Goal: Task Accomplishment & Management: Use online tool/utility

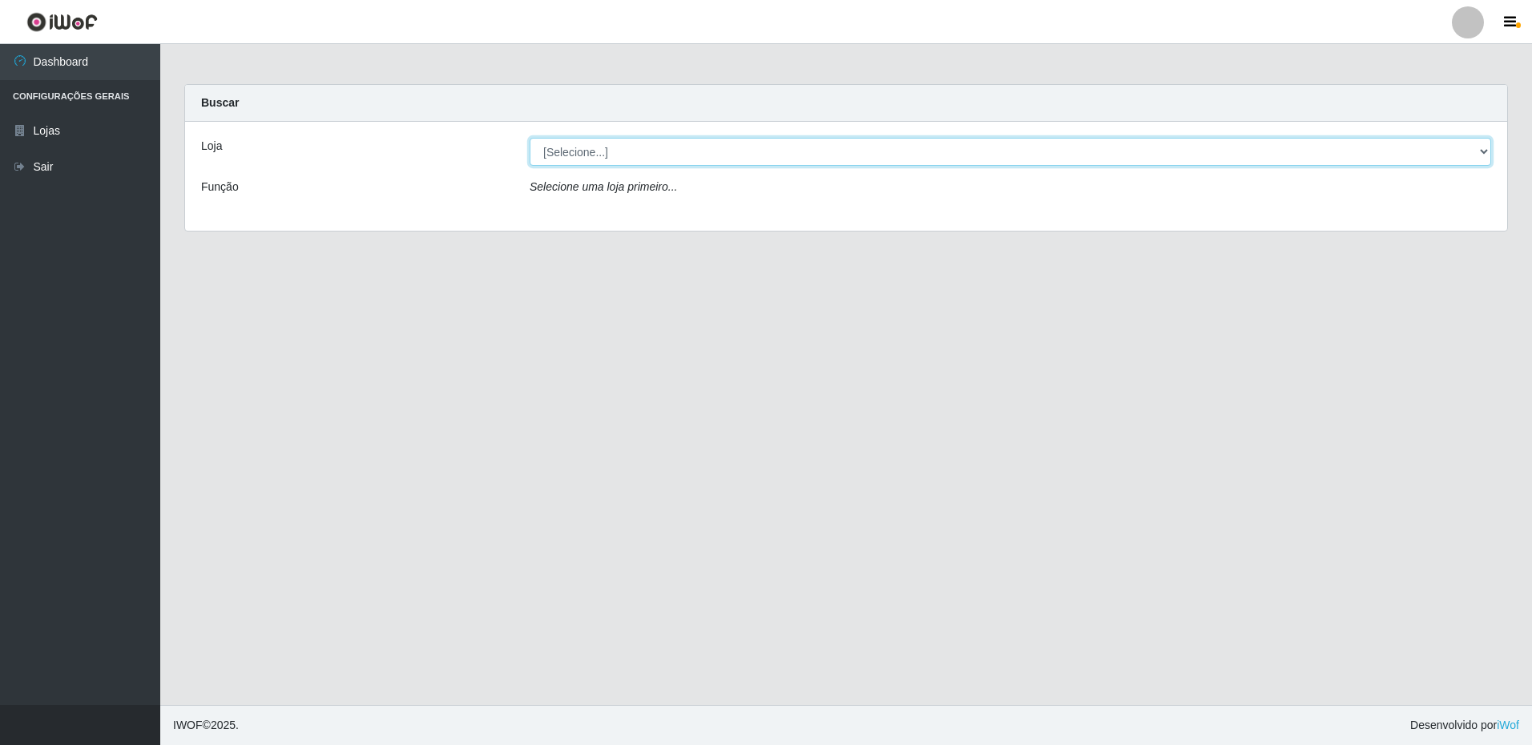
click at [582, 151] on select "[Selecione...] Extrabom - Loja 16 [GEOGRAPHIC_DATA]" at bounding box center [1011, 152] width 962 height 28
select select "450"
click at [530, 138] on select "[Selecione...] Extrabom - Loja 16 [GEOGRAPHIC_DATA]" at bounding box center [1011, 152] width 962 height 28
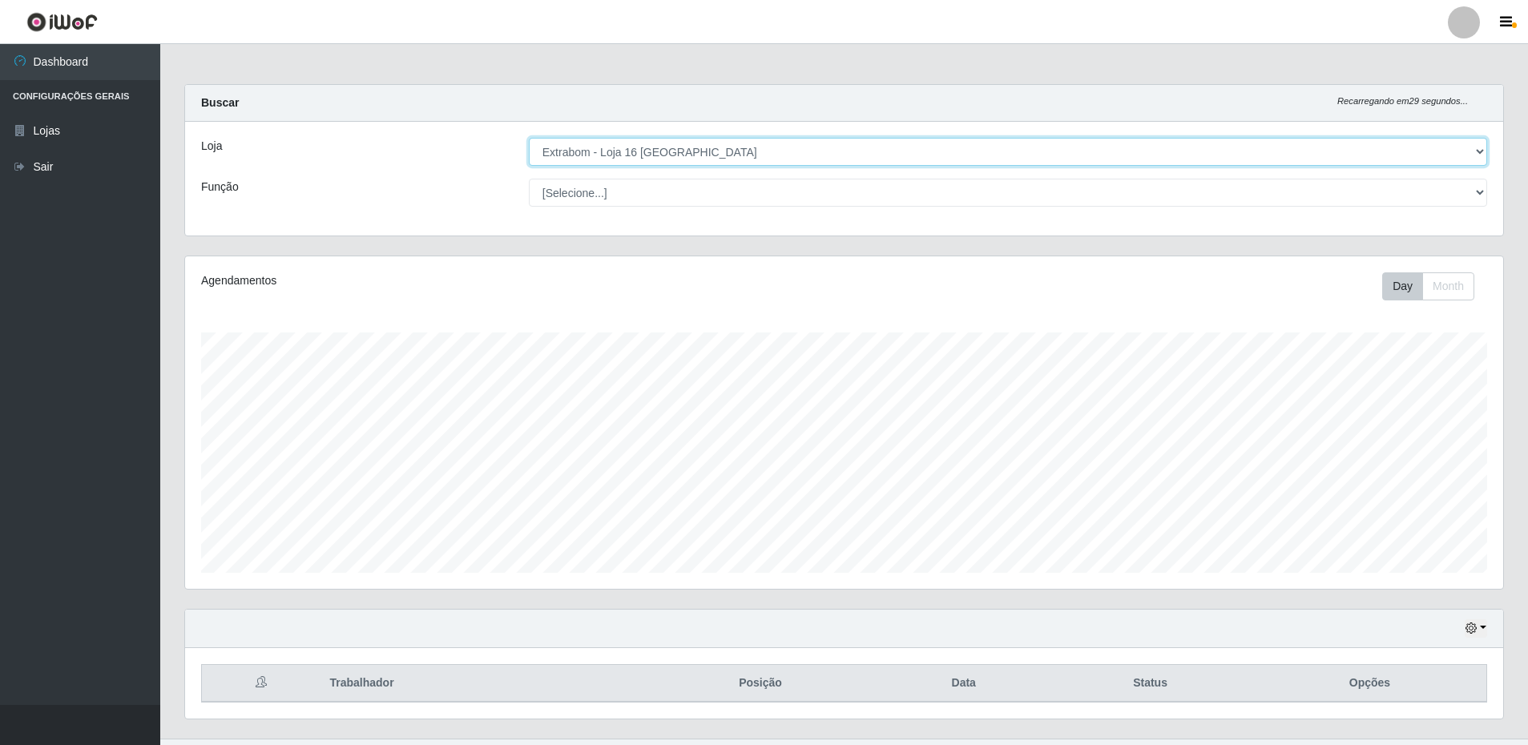
scroll to position [333, 1318]
click at [618, 200] on select "[Selecione...] Repositor Repositor + Repositor ++" at bounding box center [1008, 193] width 958 height 28
click at [529, 179] on select "[Selecione...] Repositor Repositor + Repositor ++" at bounding box center [1008, 193] width 958 height 28
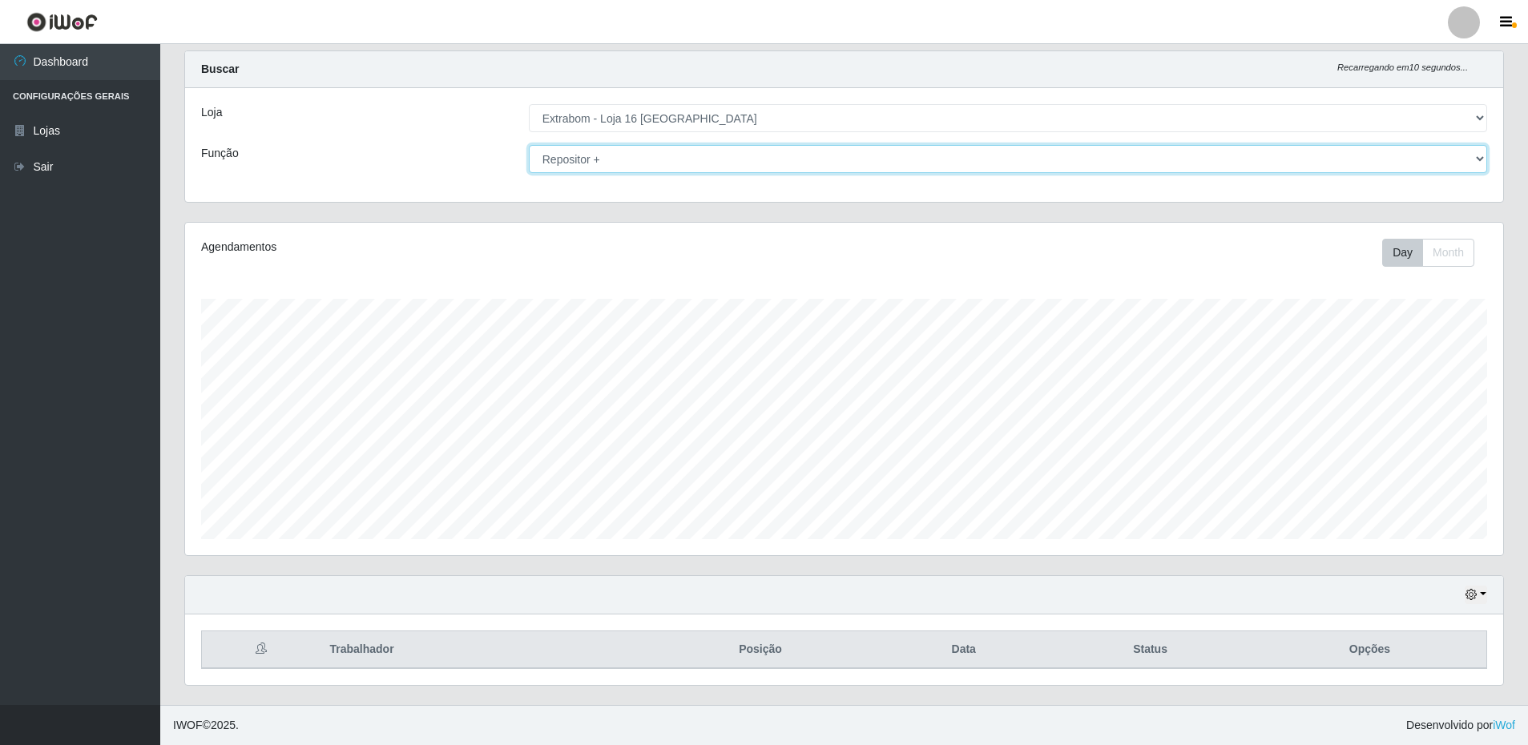
click at [647, 155] on select "[Selecione...] Repositor Repositor + Repositor ++" at bounding box center [1008, 159] width 958 height 28
select select "24"
click at [529, 145] on select "[Selecione...] Repositor Repositor + Repositor ++" at bounding box center [1008, 159] width 958 height 28
click at [1485, 597] on button "button" at bounding box center [1476, 595] width 22 height 18
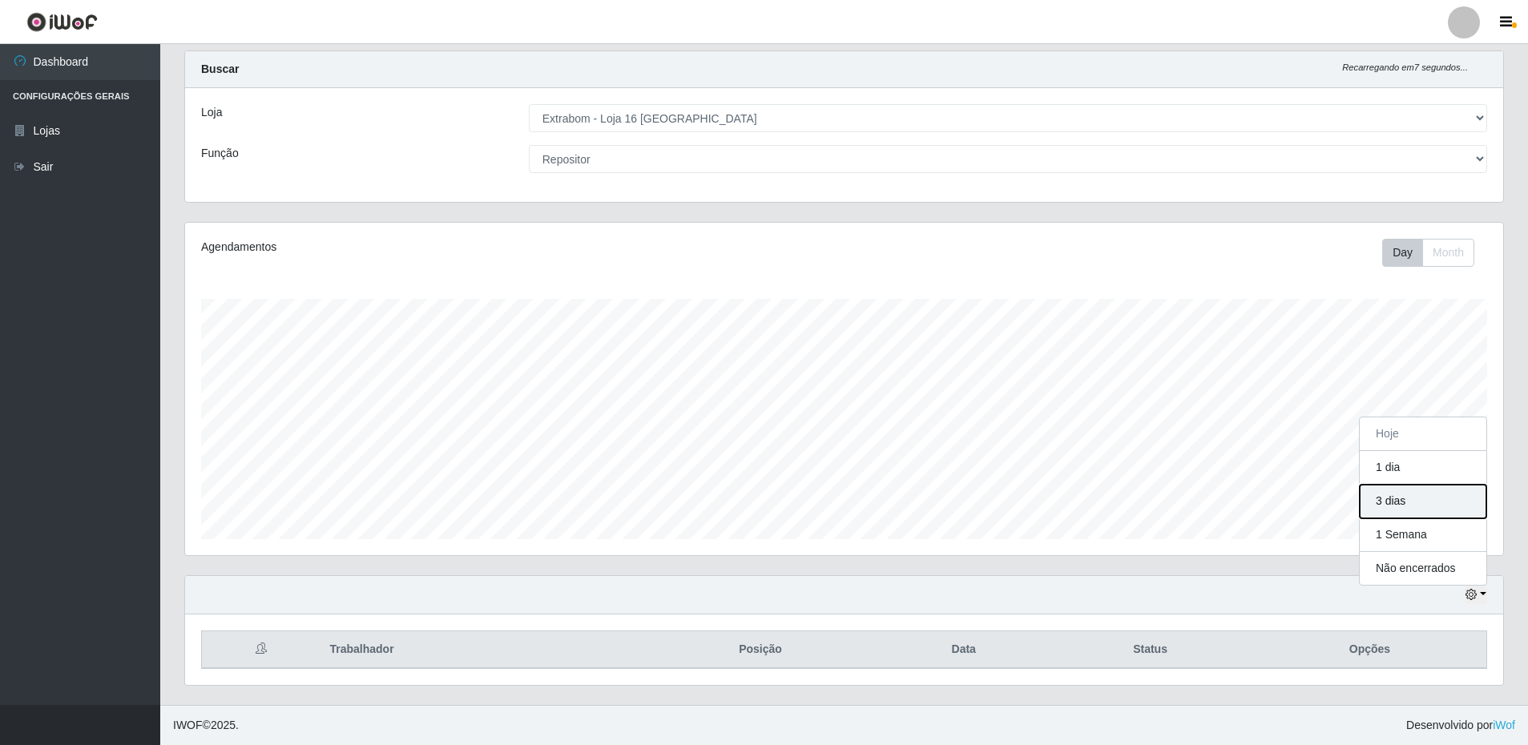
click at [1390, 503] on button "3 dias" at bounding box center [1423, 502] width 127 height 34
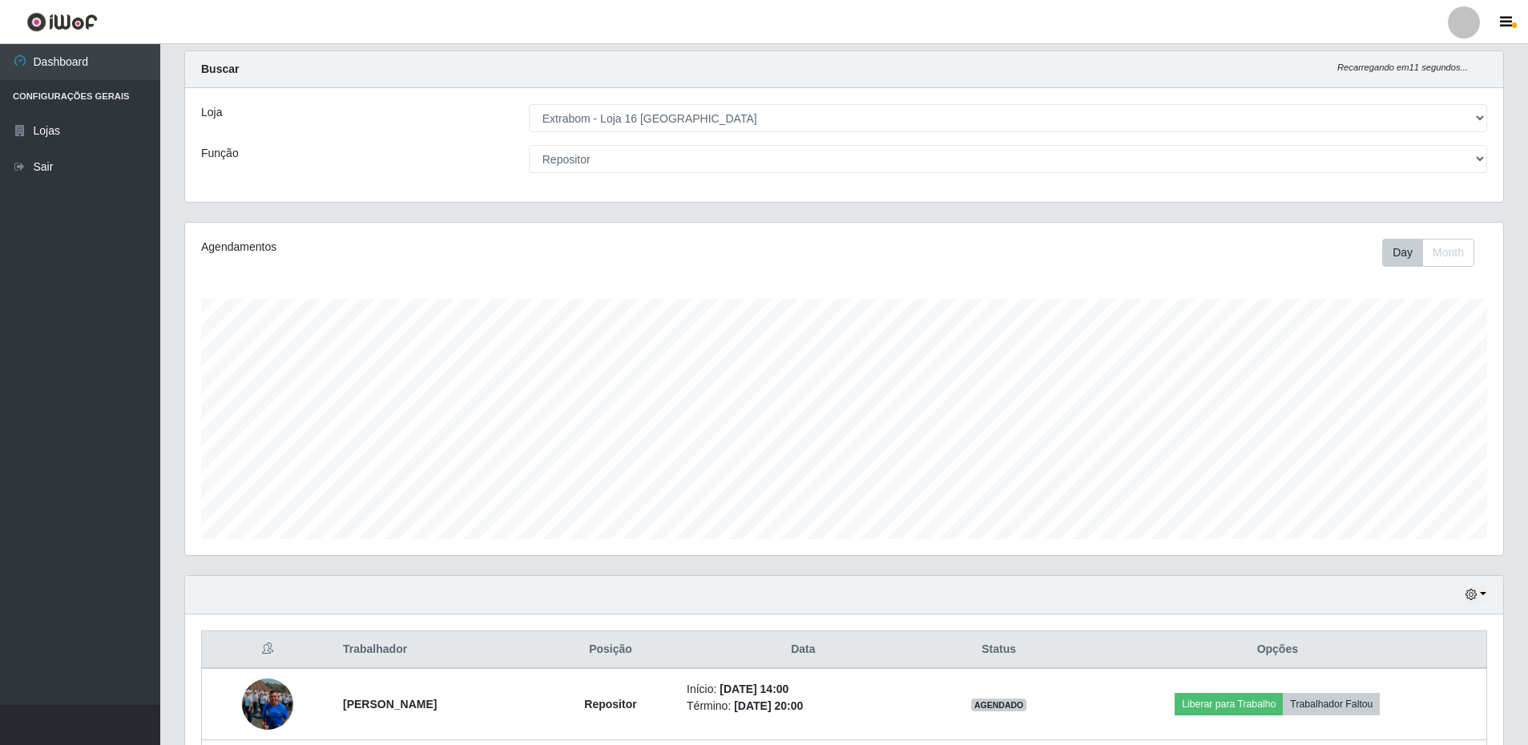
scroll to position [434, 0]
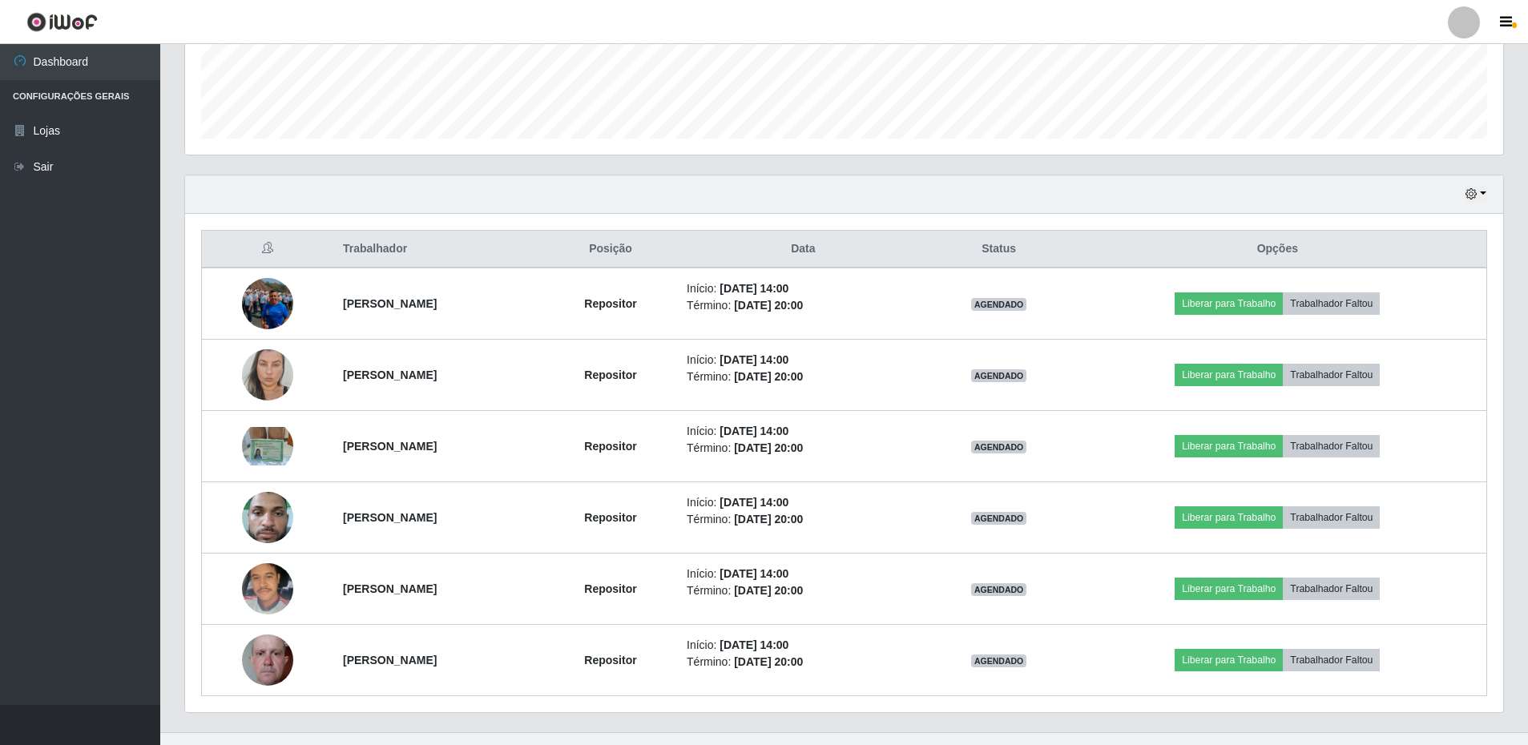
click at [1160, 212] on div "Hoje 1 dia 3 dias 1 Semana Não encerrados" at bounding box center [844, 194] width 1318 height 38
click at [1486, 188] on button "button" at bounding box center [1476, 194] width 22 height 18
click at [1422, 325] on button "1 Semana" at bounding box center [1423, 324] width 127 height 34
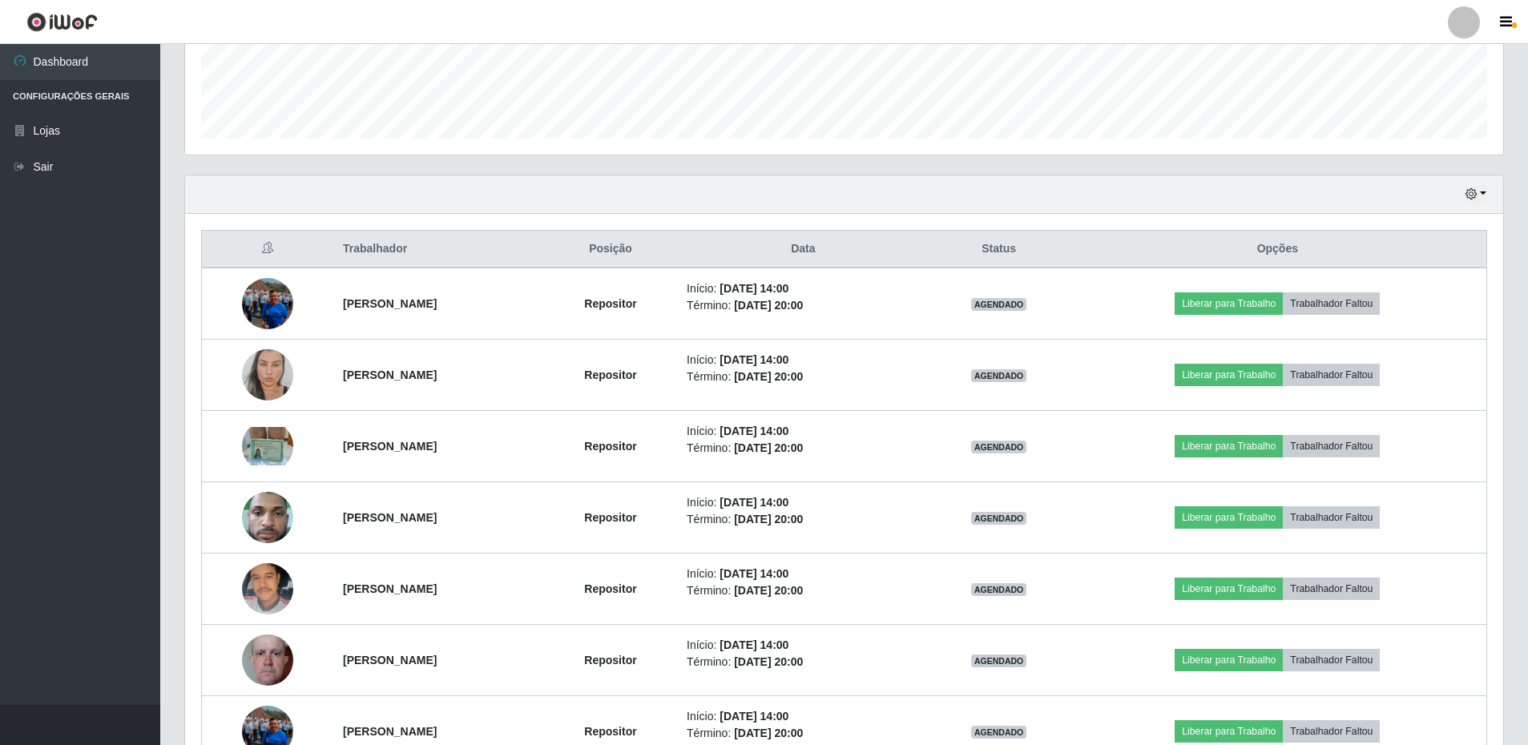
scroll to position [747, 0]
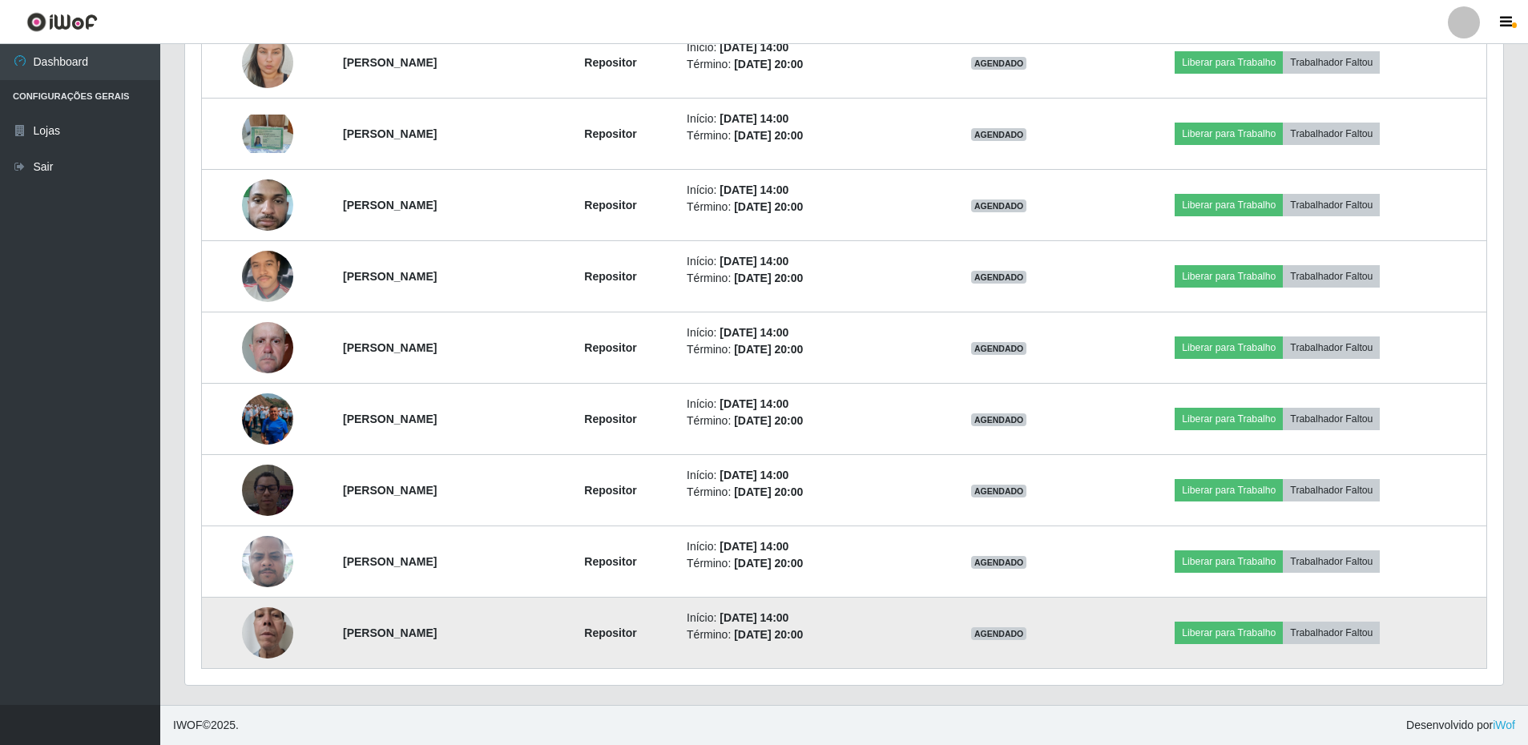
click at [343, 631] on strong "Valdir da Silva Guimarães" at bounding box center [390, 633] width 94 height 13
click at [261, 625] on img at bounding box center [267, 633] width 51 height 68
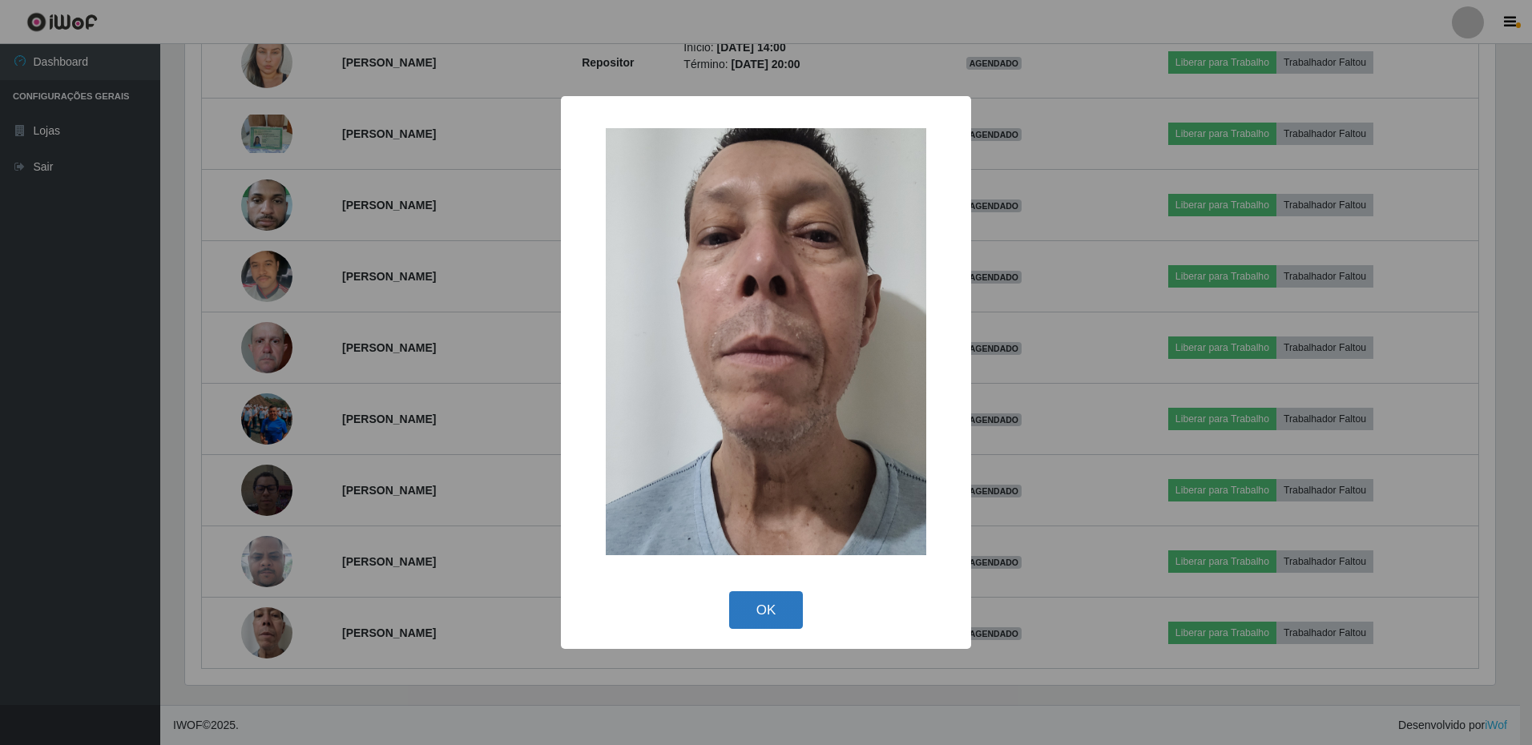
click at [744, 606] on button "OK" at bounding box center [766, 610] width 75 height 38
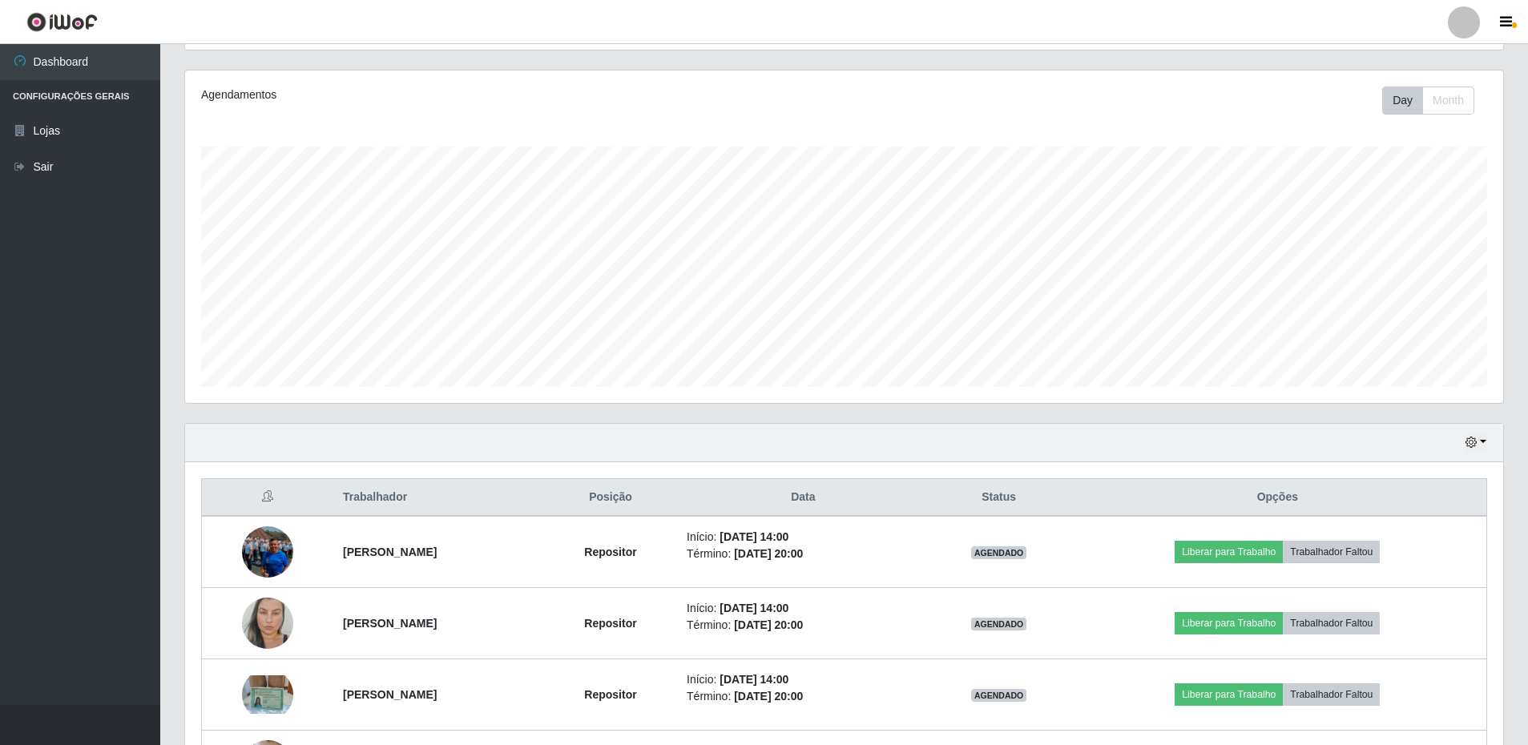
scroll to position [0, 0]
